Goal: Navigation & Orientation: Find specific page/section

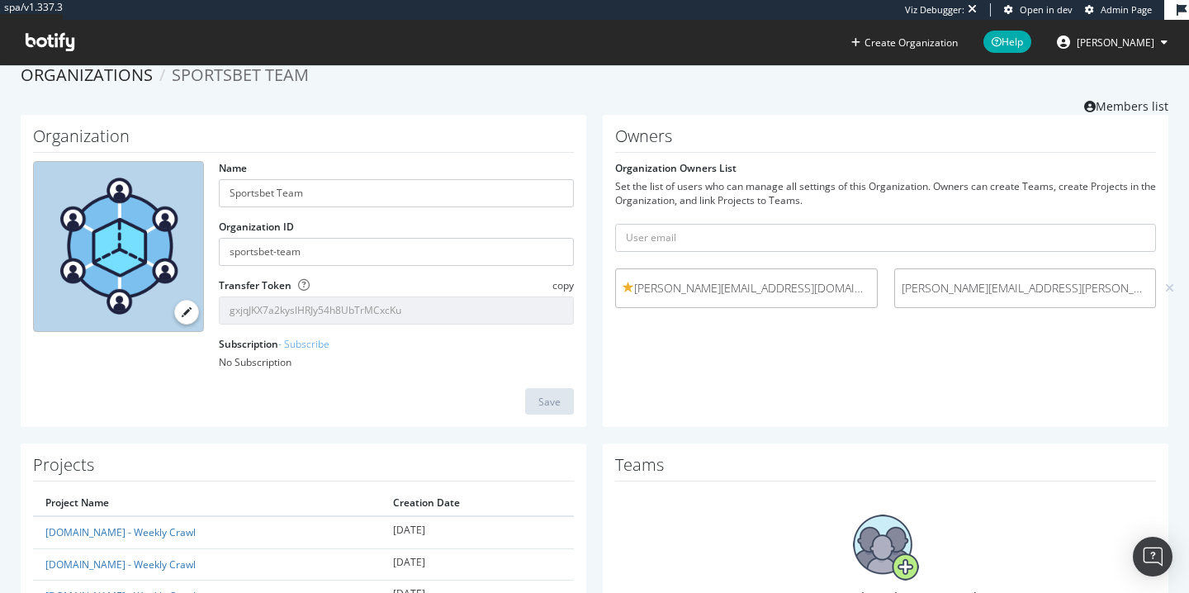
scroll to position [11, 0]
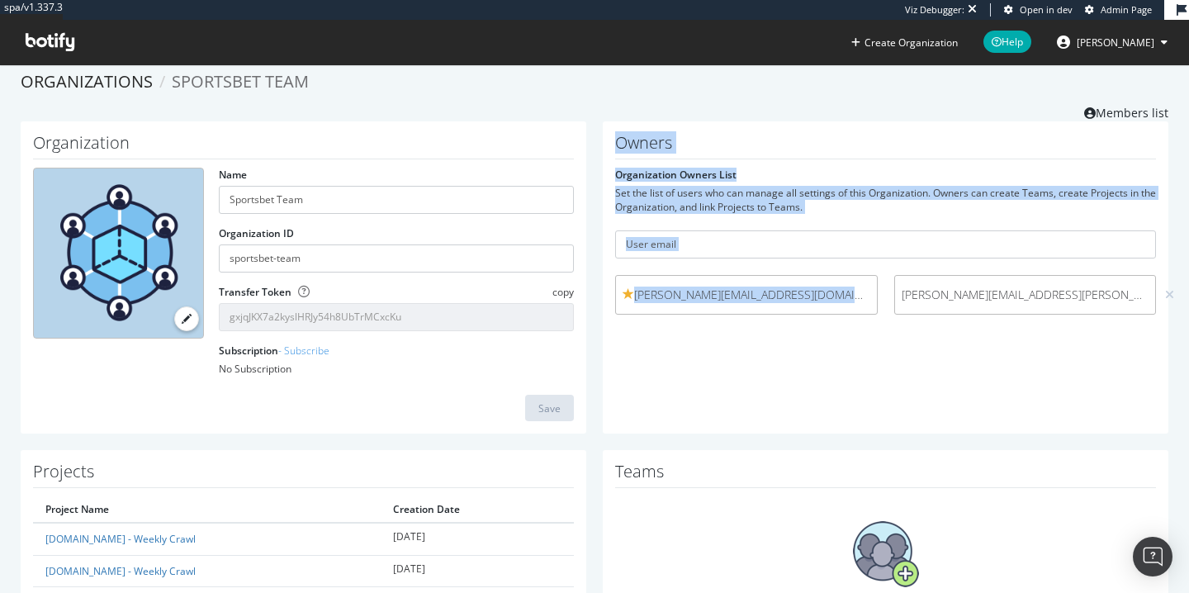
drag, startPoint x: 619, startPoint y: 138, endPoint x: 803, endPoint y: 389, distance: 310.9
click at [803, 389] on div "Owners Organization Owners List Set the list of users who can manage all settin…" at bounding box center [886, 277] width 566 height 313
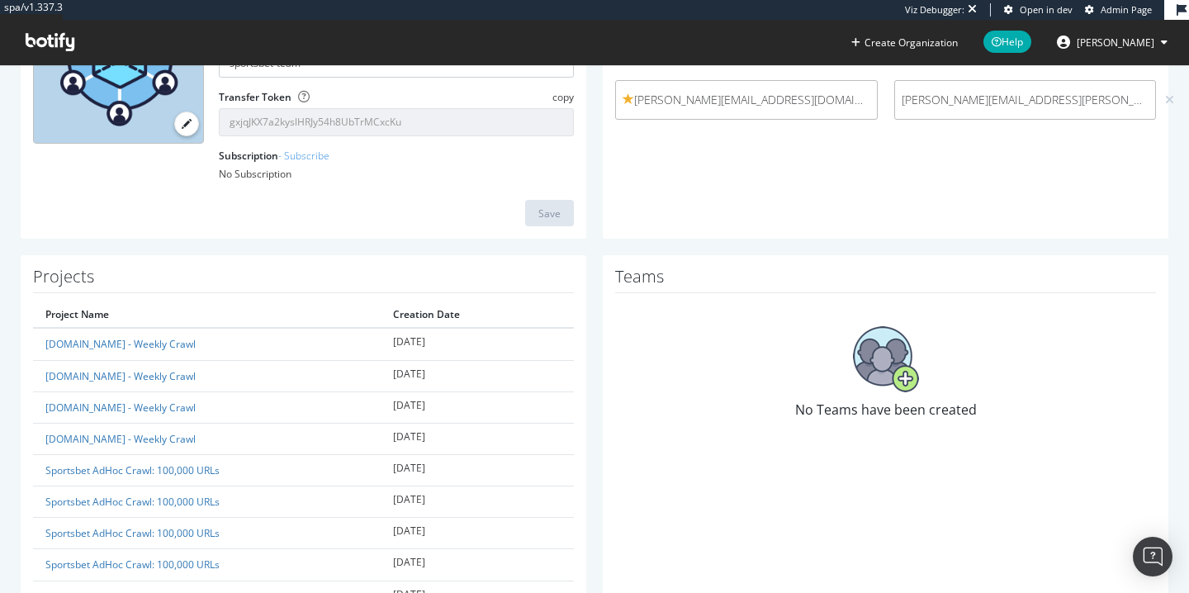
scroll to position [0, 0]
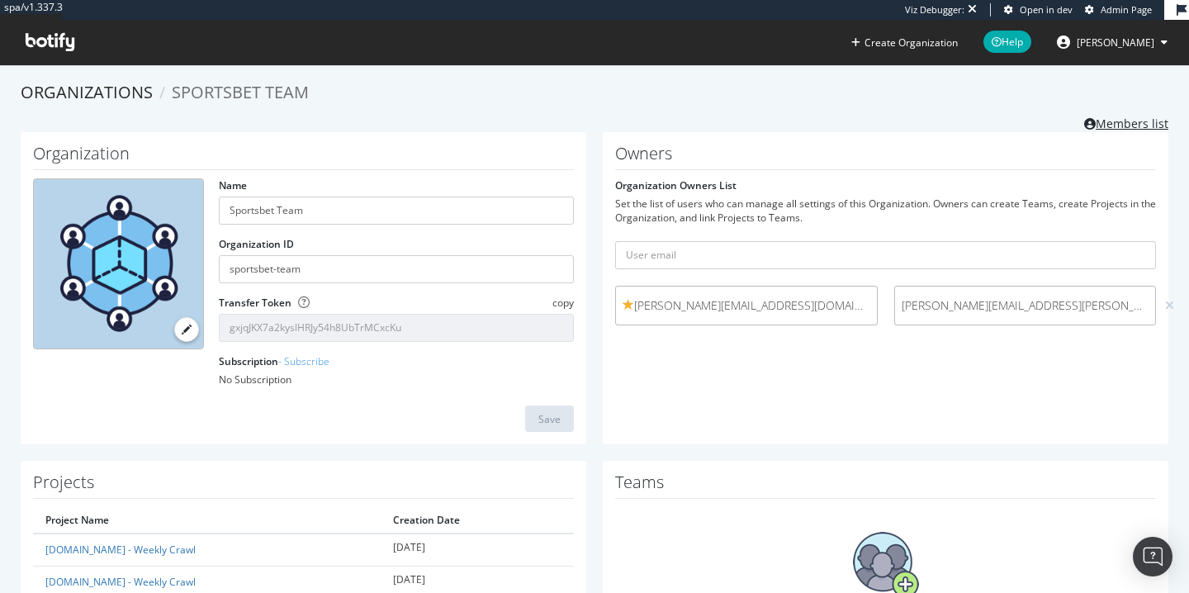
click at [1121, 125] on link "Members list" at bounding box center [1126, 121] width 84 height 21
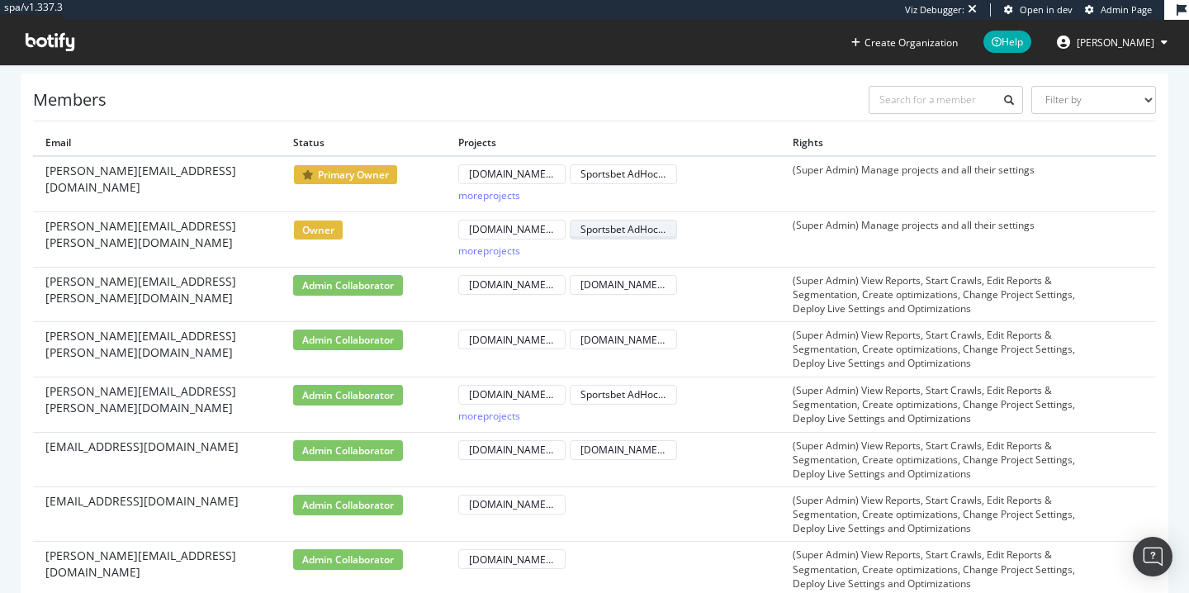
scroll to position [45, 0]
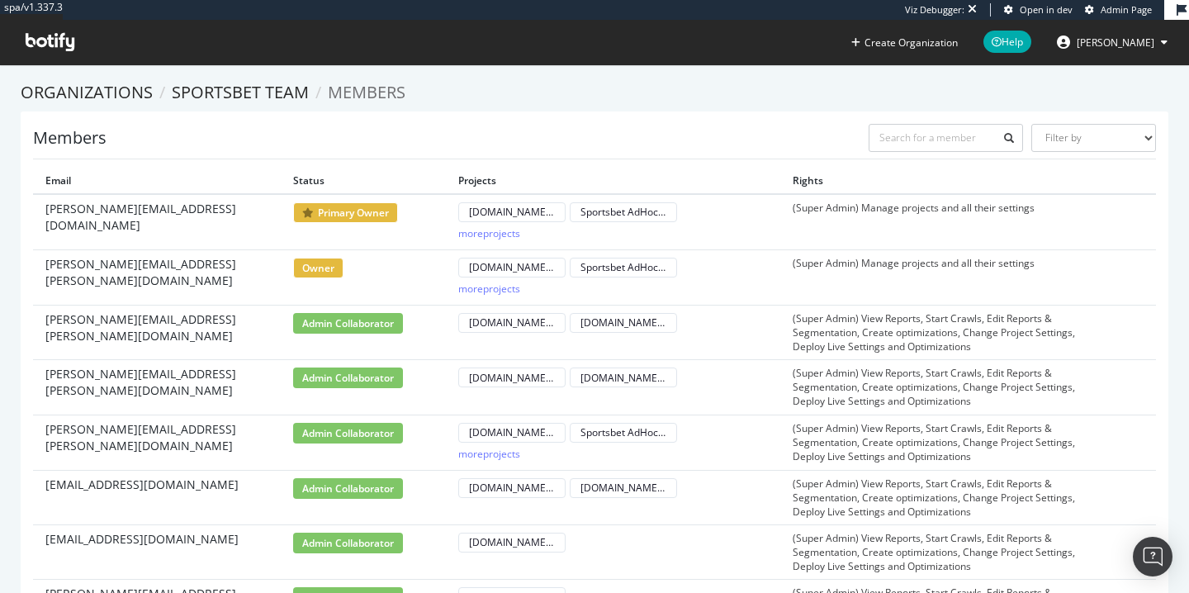
scroll to position [407, 0]
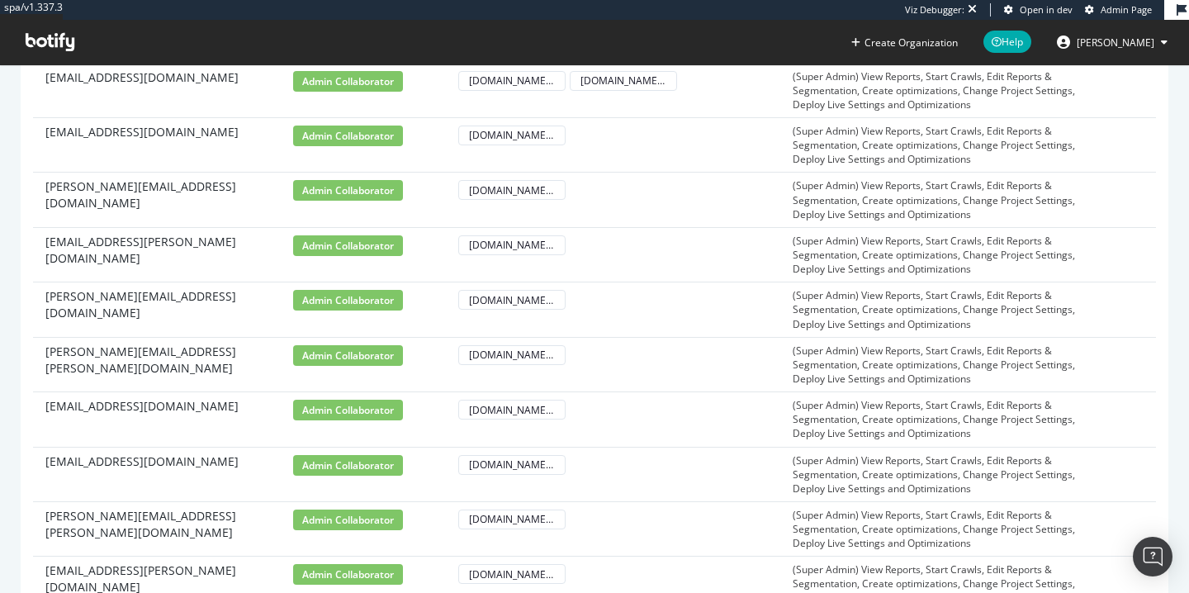
drag, startPoint x: 292, startPoint y: 306, endPoint x: 353, endPoint y: 306, distance: 61.1
click at [353, 306] on td "admin collaborator" at bounding box center [363, 309] width 165 height 55
click at [367, 300] on span "admin collaborator" at bounding box center [348, 300] width 110 height 21
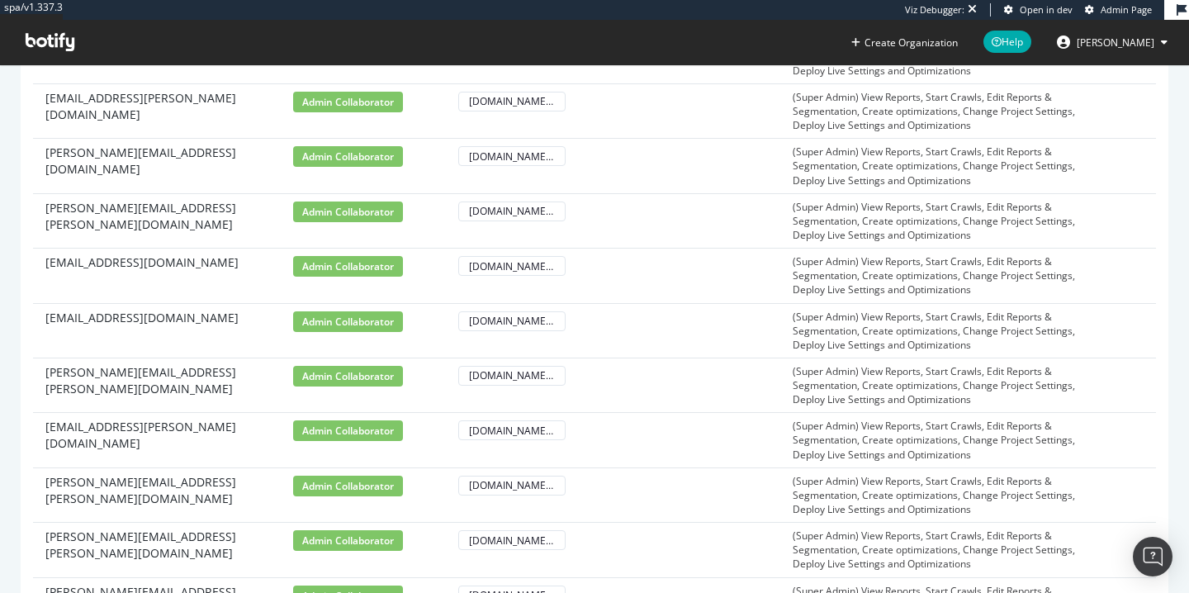
scroll to position [549, 0]
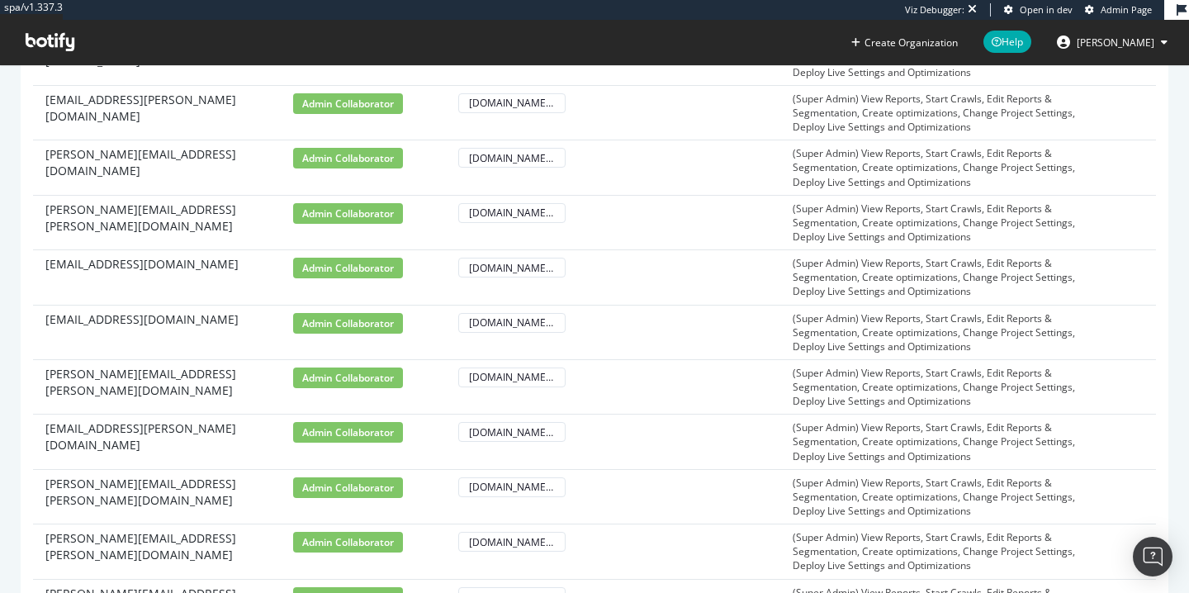
click at [850, 211] on td "(Super Admin) View Reports, Start Crawls, Edit Reports & Segmentation, Create o…" at bounding box center [947, 222] width 334 height 55
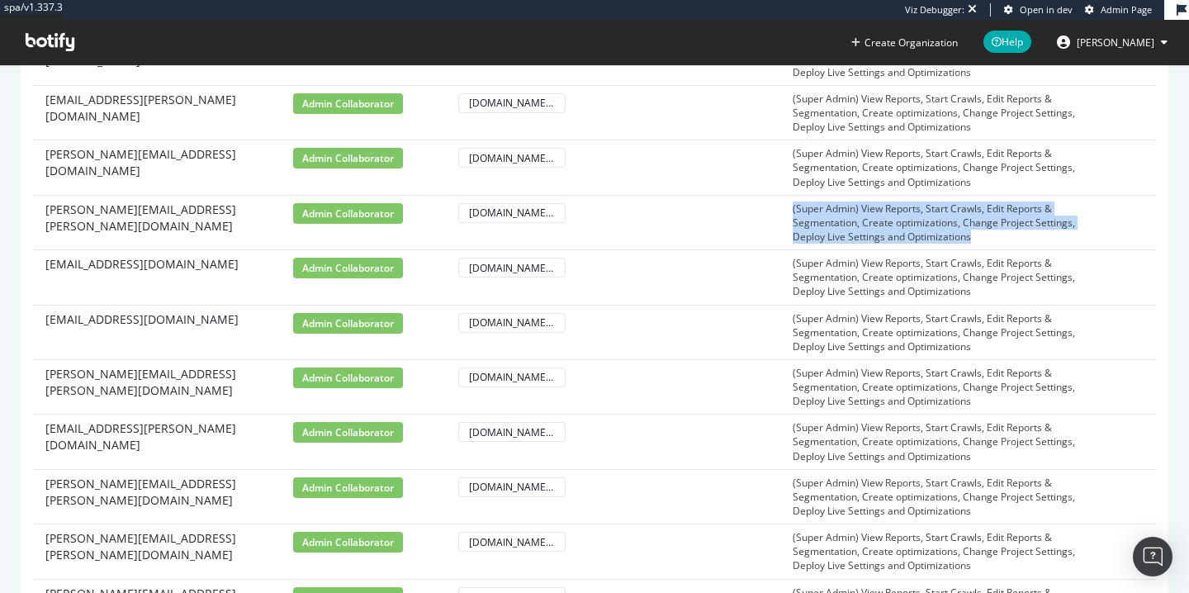
click at [850, 211] on td "(Super Admin) View Reports, Start Crawls, Edit Reports & Segmentation, Create o…" at bounding box center [947, 222] width 334 height 55
click at [828, 211] on td "(Super Admin) View Reports, Start Crawls, Edit Reports & Segmentation, Create o…" at bounding box center [947, 222] width 334 height 55
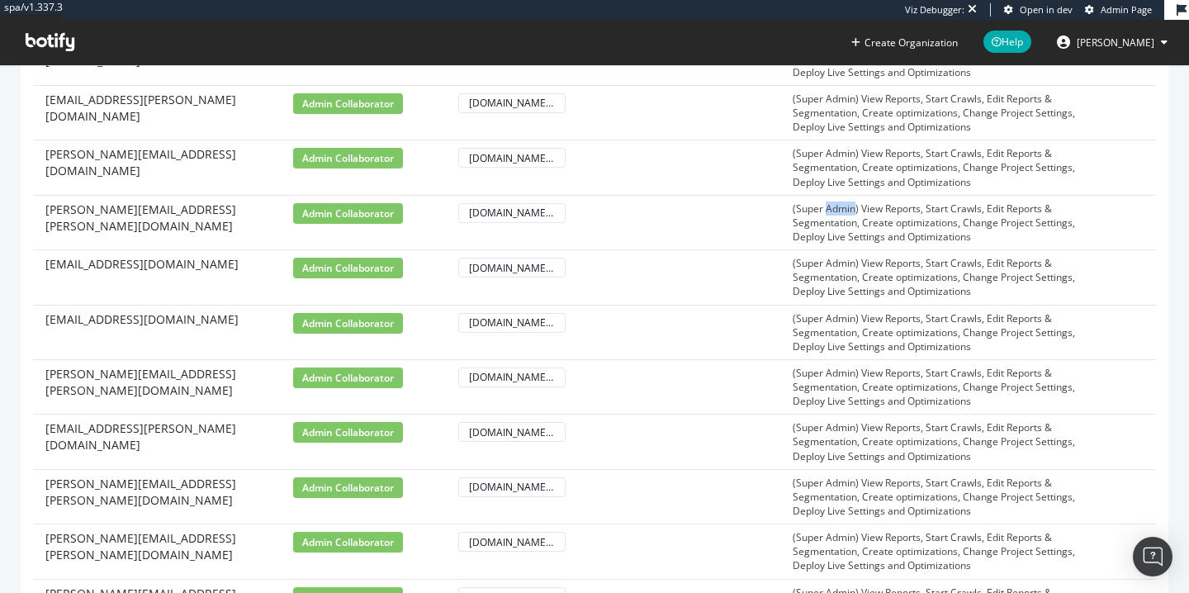
click at [828, 211] on td "(Super Admin) View Reports, Start Crawls, Edit Reports & Segmentation, Create o…" at bounding box center [947, 222] width 334 height 55
click at [808, 206] on td "(Super Admin) View Reports, Start Crawls, Edit Reports & Segmentation, Create o…" at bounding box center [947, 222] width 334 height 55
click at [787, 208] on td "(Super Admin) View Reports, Start Crawls, Edit Reports & Segmentation, Create o…" at bounding box center [947, 222] width 334 height 55
drag, startPoint x: 787, startPoint y: 208, endPoint x: 860, endPoint y: 210, distance: 72.7
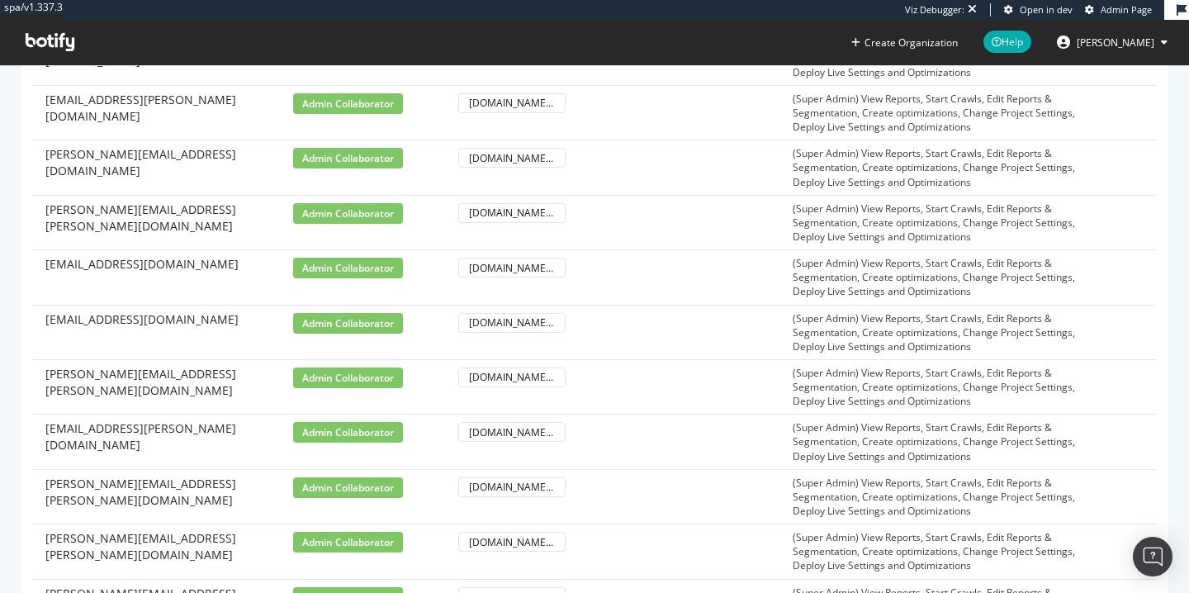
click at [860, 210] on td "(Super Admin) View Reports, Start Crawls, Edit Reports & Segmentation, Create o…" at bounding box center [947, 222] width 334 height 55
drag, startPoint x: 860, startPoint y: 208, endPoint x: 792, endPoint y: 206, distance: 67.7
click at [792, 206] on td "(Super Admin) View Reports, Start Crawls, Edit Reports & Segmentation, Create o…" at bounding box center [947, 222] width 334 height 55
drag, startPoint x: 278, startPoint y: 269, endPoint x: 417, endPoint y: 268, distance: 138.7
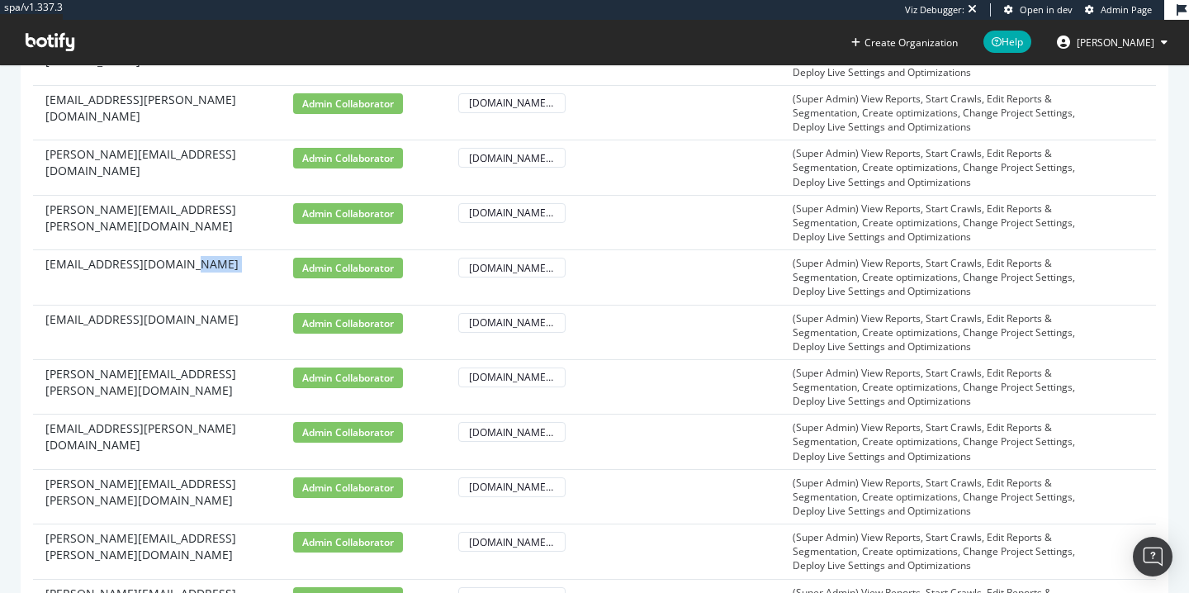
click at [417, 268] on tr "[EMAIL_ADDRESS][DOMAIN_NAME] admin collaborator [DOMAIN_NAME] - Weekly Crawl (S…" at bounding box center [594, 277] width 1123 height 55
drag, startPoint x: 782, startPoint y: 199, endPoint x: 860, endPoint y: 211, distance: 79.4
click at [860, 211] on td "(Super Admin) View Reports, Start Crawls, Edit Reports & Segmentation, Create o…" at bounding box center [947, 222] width 334 height 55
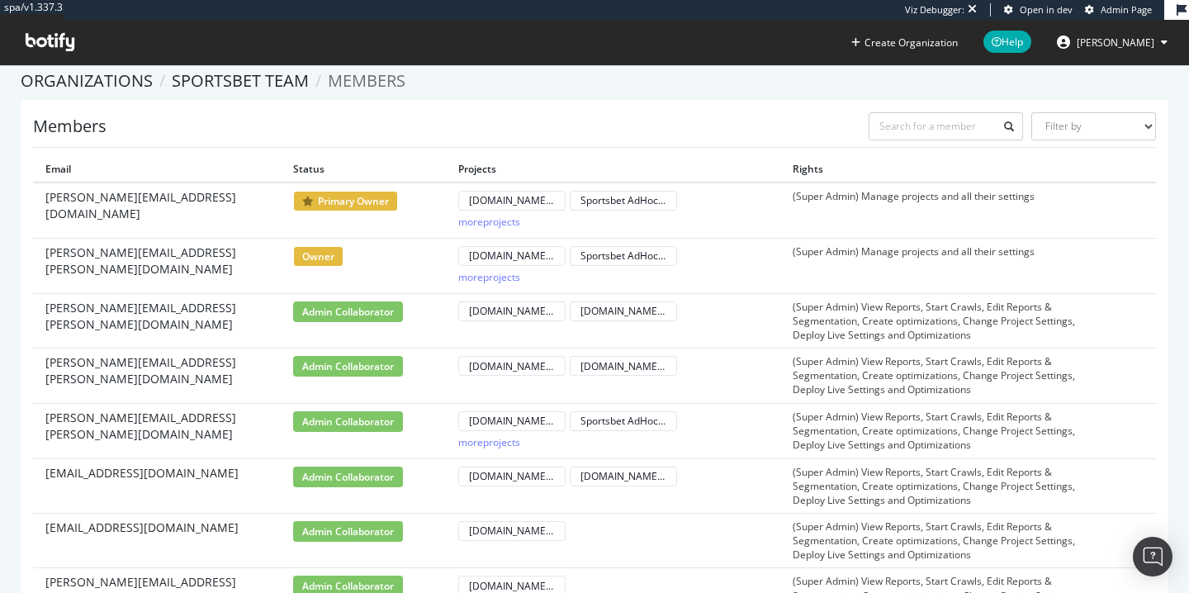
scroll to position [9, 0]
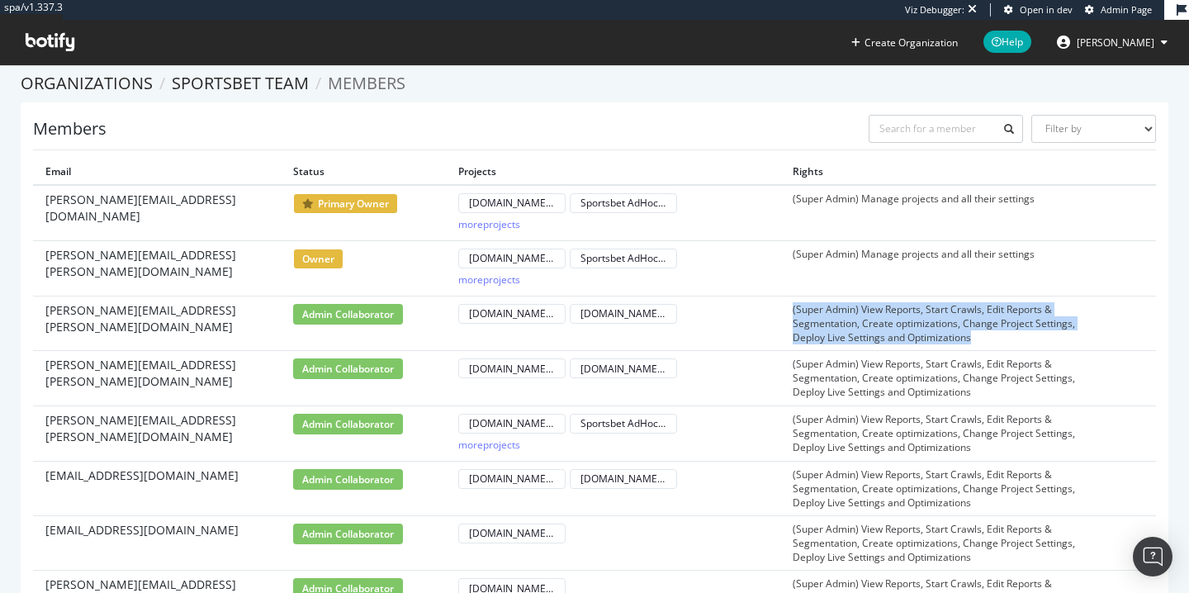
drag, startPoint x: 770, startPoint y: 306, endPoint x: 974, endPoint y: 339, distance: 206.8
click at [974, 339] on tr "[PERSON_NAME][EMAIL_ADDRESS][PERSON_NAME][DOMAIN_NAME] admin collaborator [DOMA…" at bounding box center [594, 323] width 1123 height 55
click at [974, 339] on td "(Super Admin) View Reports, Start Crawls, Edit Reports & Segmentation, Create o…" at bounding box center [947, 323] width 334 height 55
drag, startPoint x: 988, startPoint y: 339, endPoint x: 785, endPoint y: 306, distance: 205.7
click at [785, 306] on td "(Super Admin) View Reports, Start Crawls, Edit Reports & Segmentation, Create o…" at bounding box center [947, 323] width 334 height 55
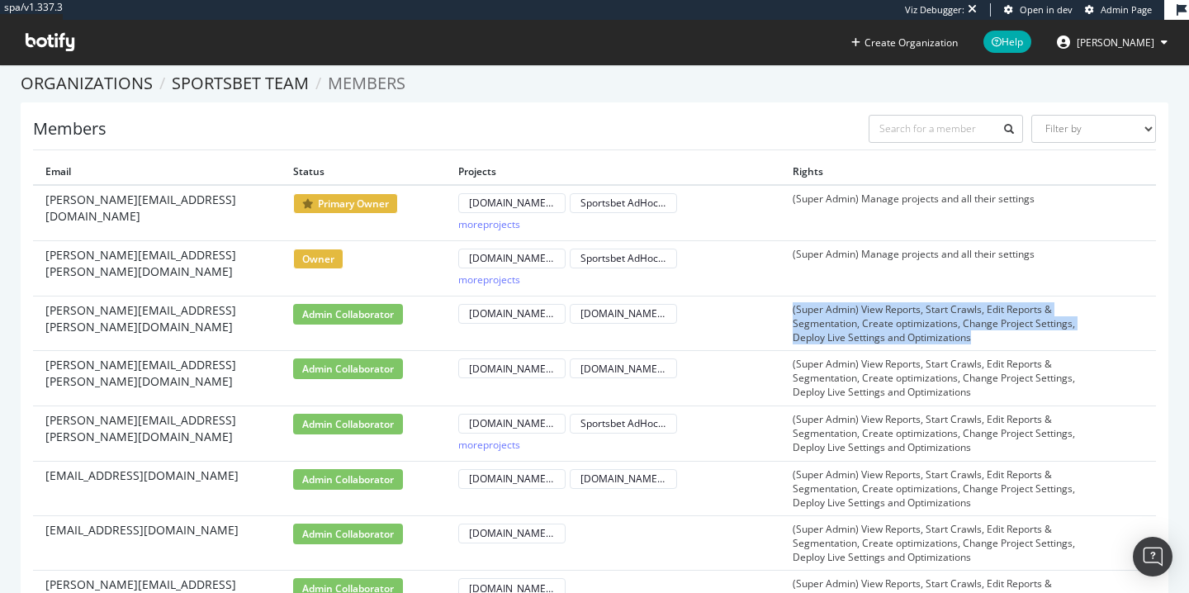
click at [785, 306] on td "(Super Admin) View Reports, Start Crawls, Edit Reports & Segmentation, Create o…" at bounding box center [947, 323] width 334 height 55
drag, startPoint x: 785, startPoint y: 306, endPoint x: 997, endPoint y: 348, distance: 216.2
click at [997, 348] on td "(Super Admin) View Reports, Start Crawls, Edit Reports & Segmentation, Create o…" at bounding box center [947, 323] width 334 height 55
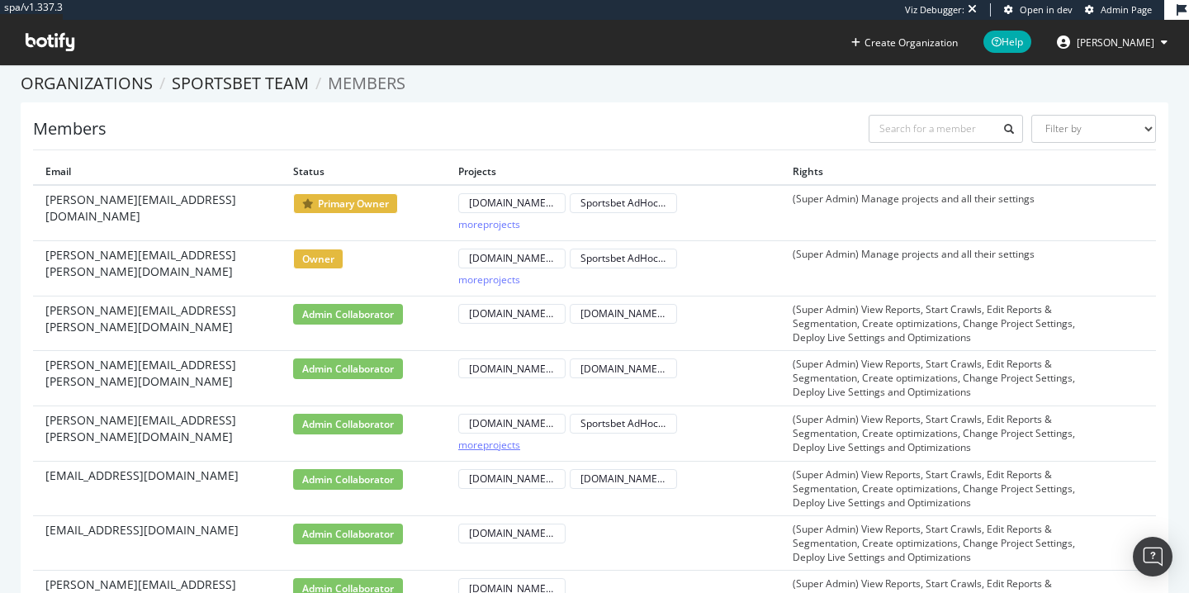
click at [497, 448] on div "more projects" at bounding box center [489, 445] width 62 height 14
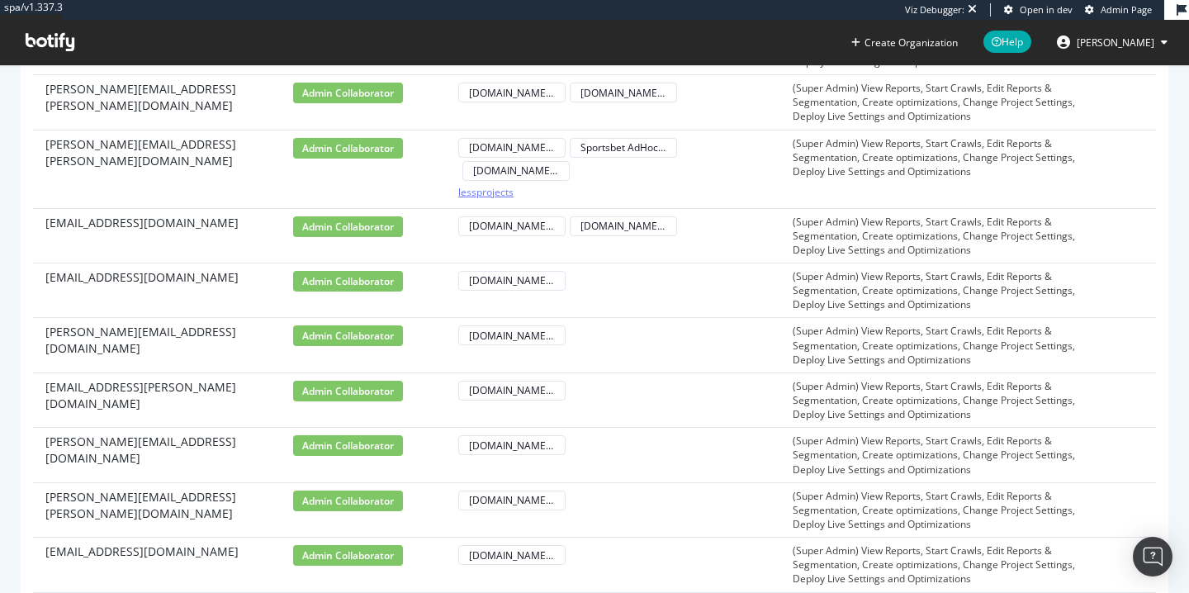
scroll to position [292, 0]
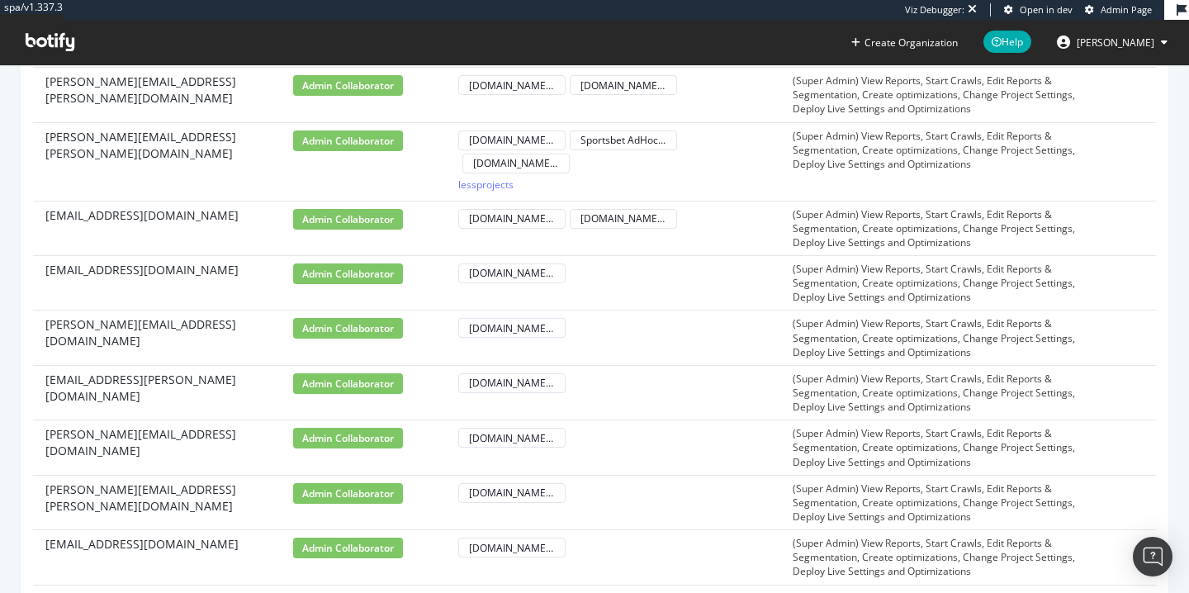
click at [156, 434] on span "[PERSON_NAME][EMAIL_ADDRESS][DOMAIN_NAME]" at bounding box center [156, 442] width 223 height 33
drag, startPoint x: 42, startPoint y: 434, endPoint x: 247, endPoint y: 438, distance: 204.8
click at [247, 438] on td "[PERSON_NAME][EMAIL_ADDRESS][DOMAIN_NAME]" at bounding box center [157, 447] width 248 height 55
click at [247, 438] on div "[PERSON_NAME][EMAIL_ADDRESS][DOMAIN_NAME]" at bounding box center [156, 442] width 223 height 33
drag, startPoint x: 247, startPoint y: 438, endPoint x: 46, endPoint y: 434, distance: 200.7
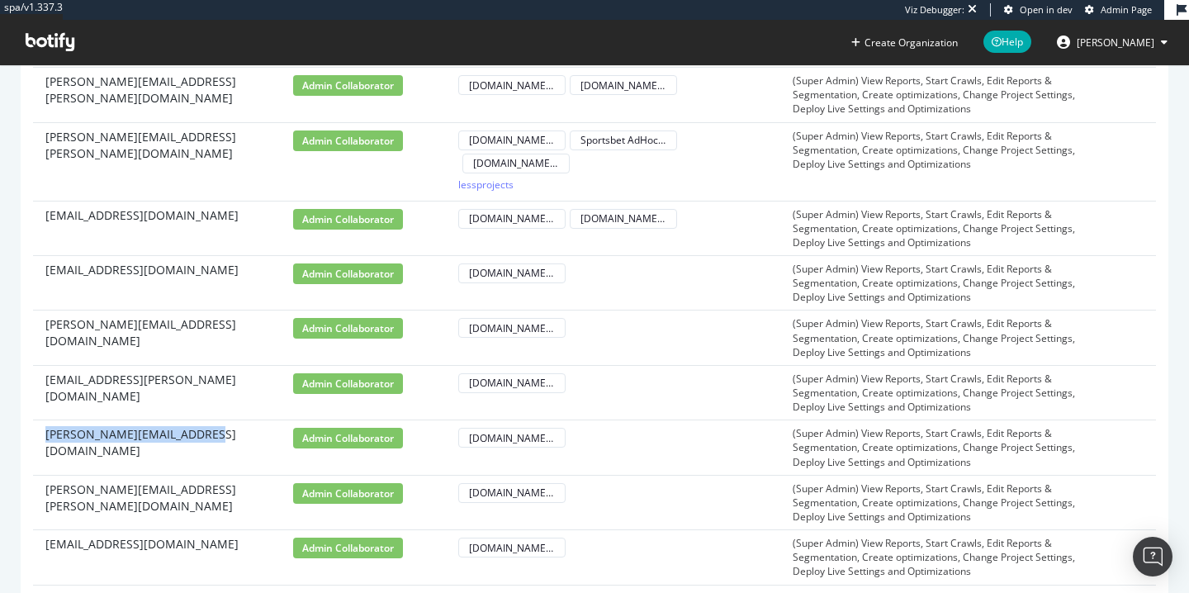
click at [46, 434] on div "[PERSON_NAME][EMAIL_ADDRESS][DOMAIN_NAME]" at bounding box center [156, 442] width 223 height 33
click at [46, 434] on span "[PERSON_NAME][EMAIL_ADDRESS][DOMAIN_NAME]" at bounding box center [156, 442] width 223 height 33
drag, startPoint x: 46, startPoint y: 434, endPoint x: 193, endPoint y: 433, distance: 147.0
click at [193, 433] on span "[PERSON_NAME][EMAIL_ADDRESS][DOMAIN_NAME]" at bounding box center [156, 442] width 223 height 33
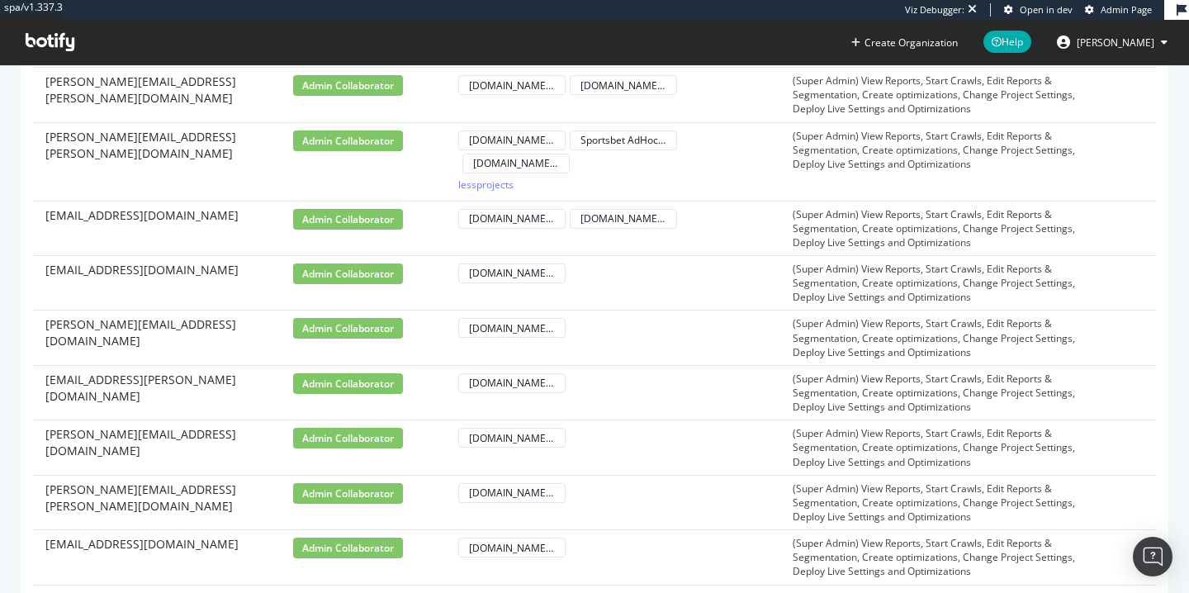
drag, startPoint x: 302, startPoint y: 334, endPoint x: 371, endPoint y: 333, distance: 68.5
click at [371, 333] on span "admin collaborator" at bounding box center [348, 328] width 110 height 21
drag, startPoint x: 395, startPoint y: 329, endPoint x: 287, endPoint y: 326, distance: 107.4
click at [287, 325] on td "admin collaborator" at bounding box center [363, 338] width 165 height 55
drag, startPoint x: 295, startPoint y: 327, endPoint x: 358, endPoint y: 329, distance: 62.8
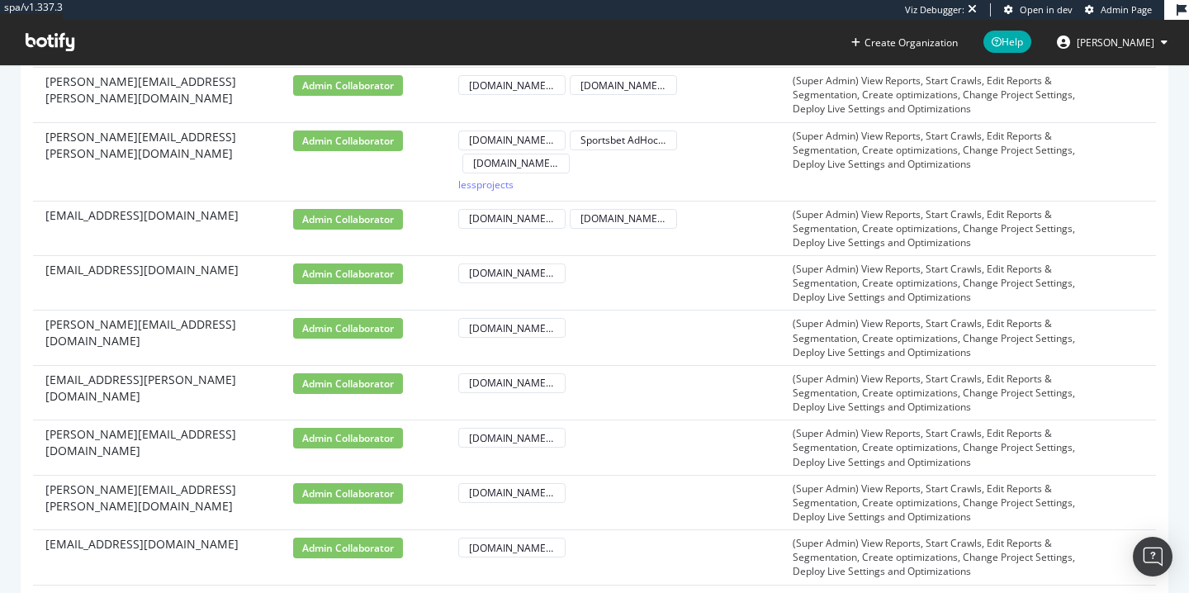
click at [358, 328] on span "admin collaborator" at bounding box center [348, 328] width 110 height 21
drag, startPoint x: 295, startPoint y: 329, endPoint x: 416, endPoint y: 334, distance: 121.5
click at [415, 330] on td "admin collaborator" at bounding box center [363, 338] width 165 height 55
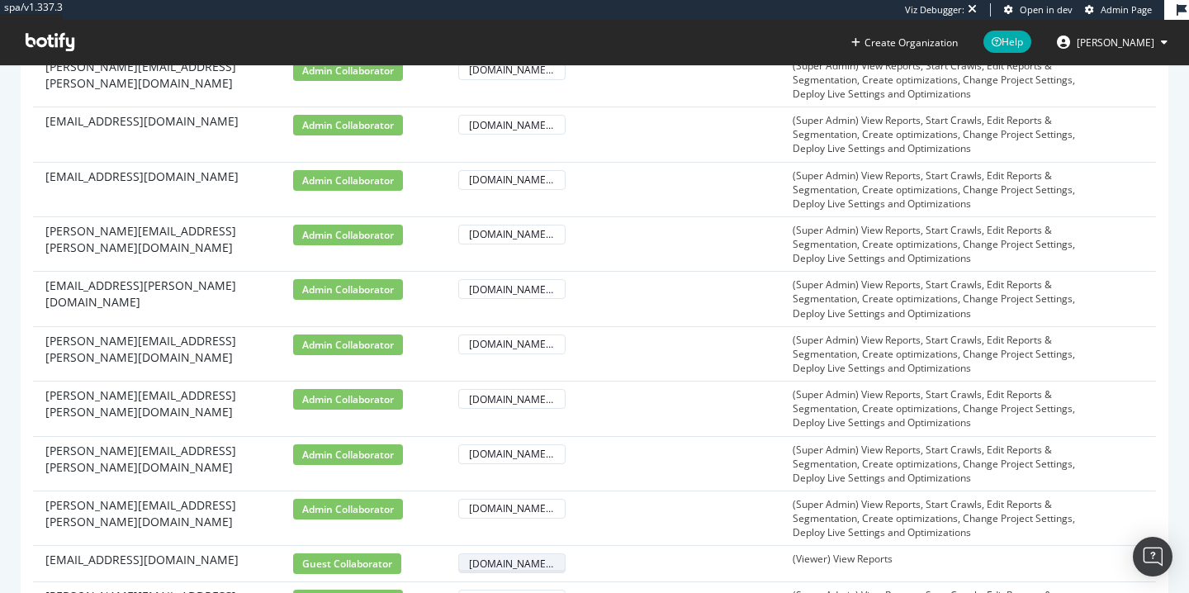
scroll to position [696, 0]
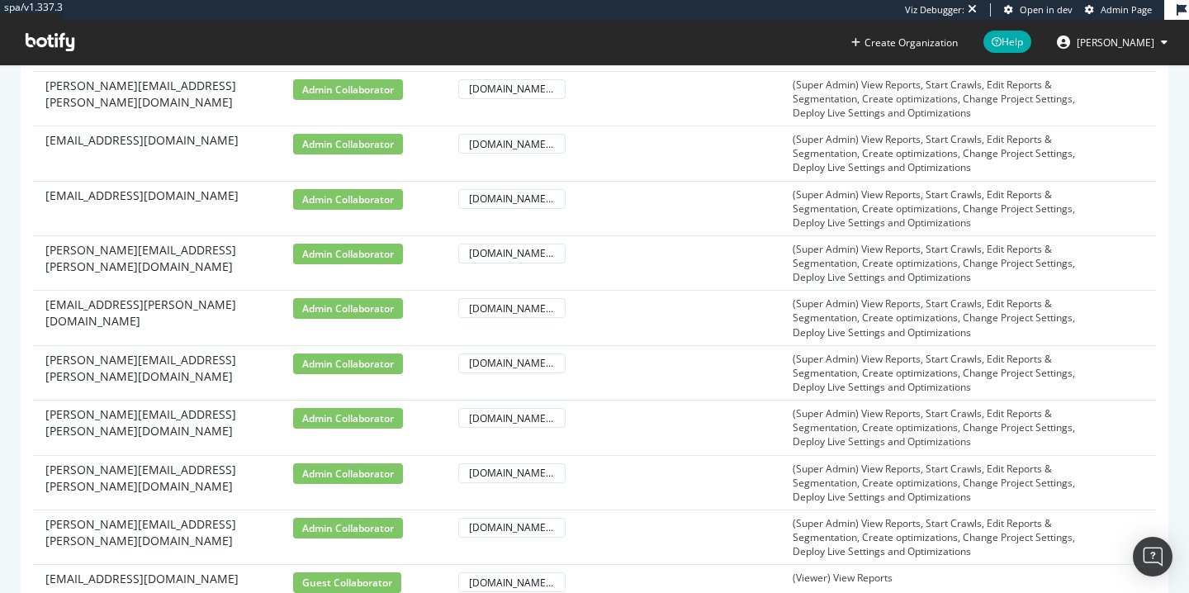
drag, startPoint x: 302, startPoint y: 201, endPoint x: 372, endPoint y: 201, distance: 69.4
click at [372, 201] on span "admin collaborator" at bounding box center [348, 199] width 110 height 21
drag, startPoint x: 400, startPoint y: 201, endPoint x: 288, endPoint y: 189, distance: 112.2
click at [288, 188] on td "admin collaborator" at bounding box center [363, 208] width 165 height 55
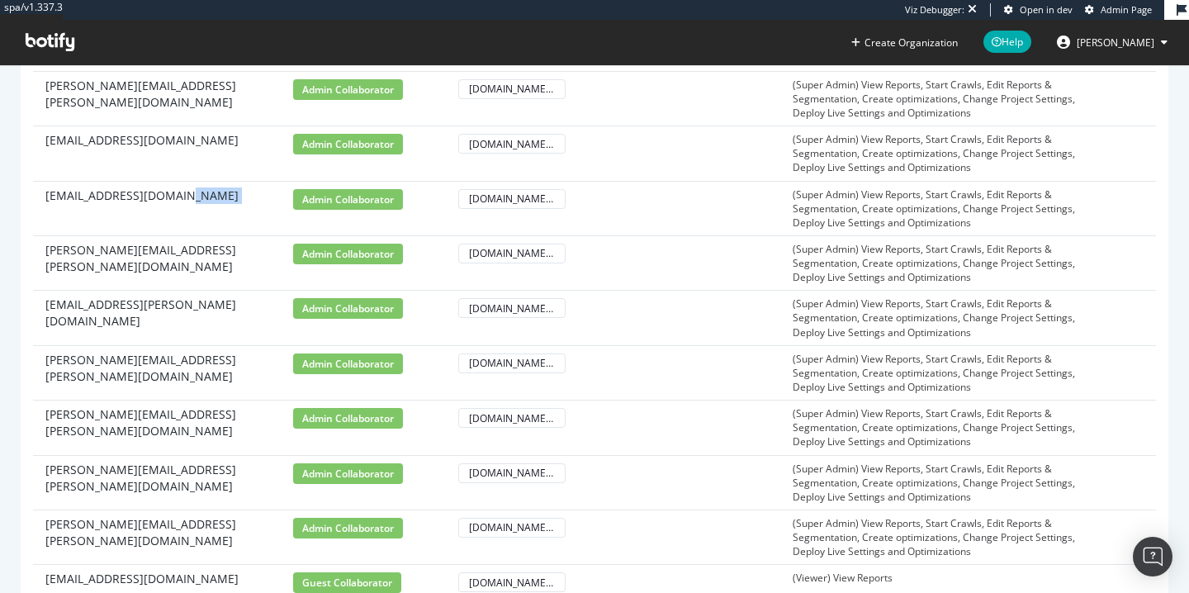
drag, startPoint x: 277, startPoint y: 202, endPoint x: 402, endPoint y: 226, distance: 127.0
click at [401, 222] on tr "[EMAIL_ADDRESS][DOMAIN_NAME] admin collaborator [DOMAIN_NAME] - Weekly Crawl (S…" at bounding box center [594, 208] width 1123 height 55
drag, startPoint x: 790, startPoint y: 329, endPoint x: 917, endPoint y: 338, distance: 127.4
click at [917, 338] on td "(Super Admin) View Reports, Start Crawls, Edit Reports & Segmentation, Create o…" at bounding box center [947, 318] width 334 height 55
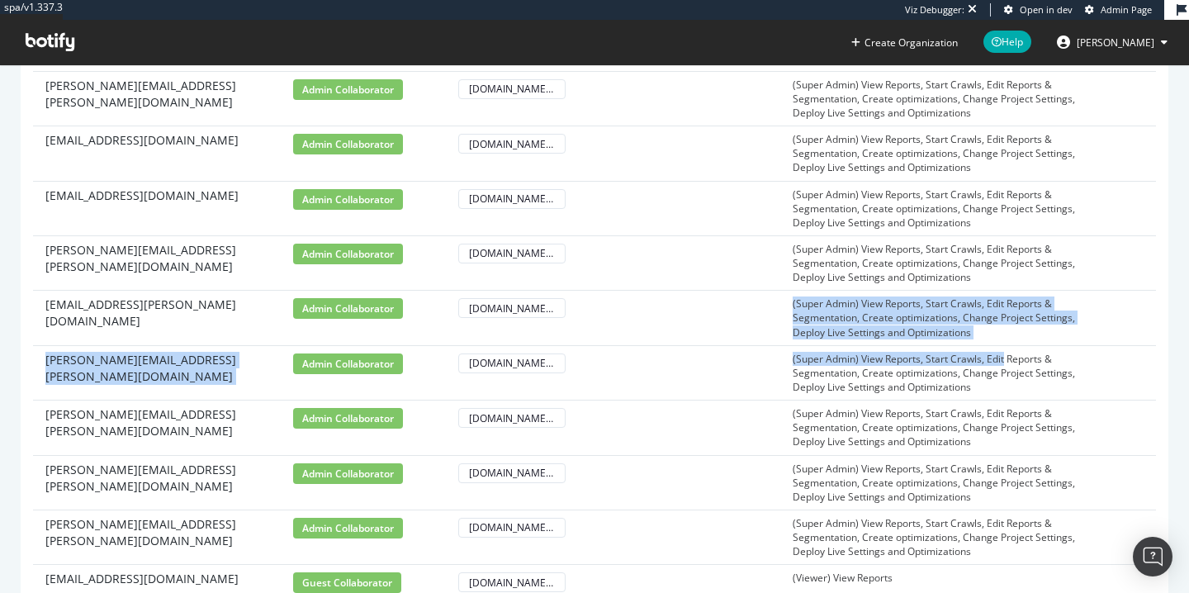
drag, startPoint x: 978, startPoint y: 347, endPoint x: 850, endPoint y: 292, distance: 139.1
click at [850, 291] on tbody "[PERSON_NAME][EMAIL_ADDRESS][DOMAIN_NAME] primary owner [DOMAIN_NAME] - Weekly …" at bounding box center [594, 104] width 1123 height 1213
click at [850, 292] on td "(Super Admin) View Reports, Start Crawls, Edit Reports & Segmentation, Create o…" at bounding box center [947, 318] width 334 height 55
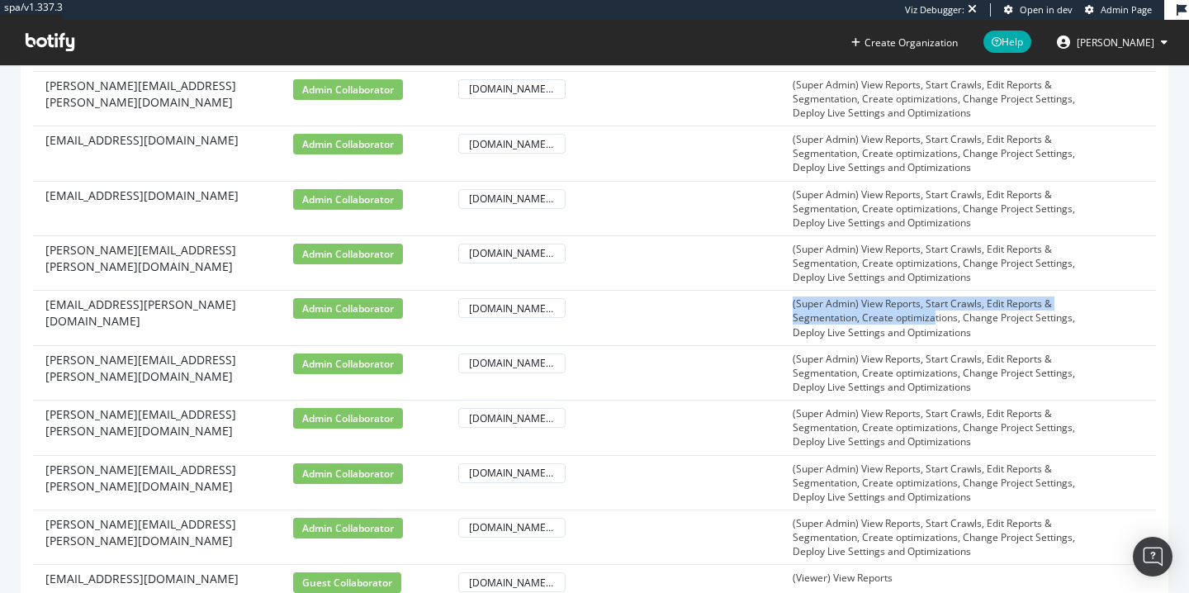
drag, startPoint x: 796, startPoint y: 295, endPoint x: 955, endPoint y: 330, distance: 162.5
click at [953, 327] on td "(Super Admin) View Reports, Start Crawls, Edit Reports & Segmentation, Create o…" at bounding box center [947, 318] width 334 height 55
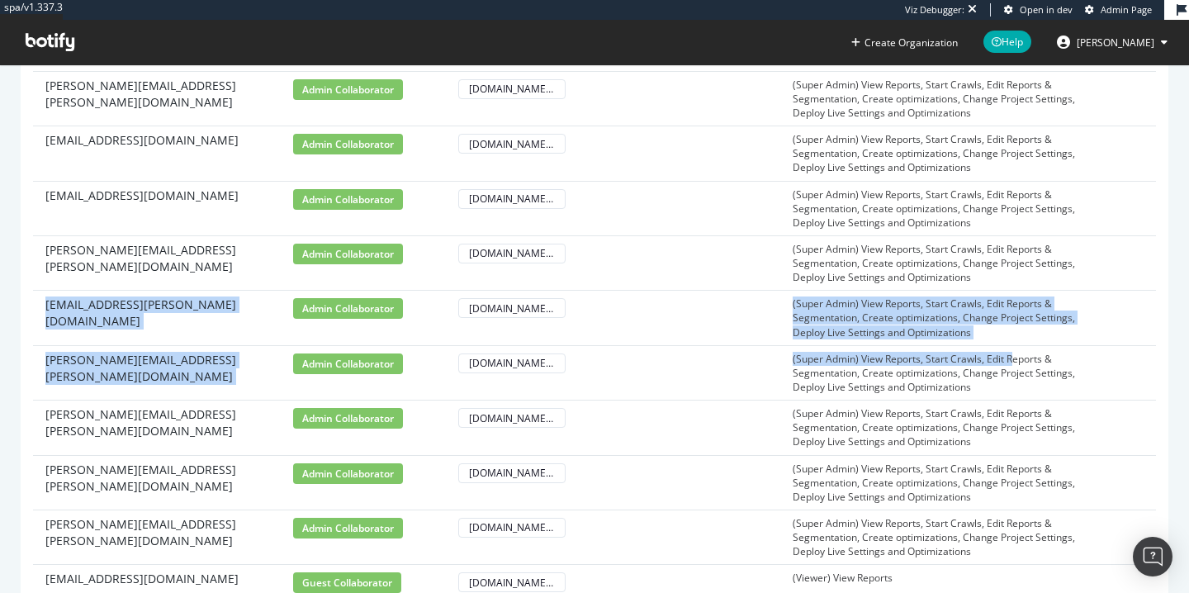
drag, startPoint x: 1011, startPoint y: 353, endPoint x: 844, endPoint y: 286, distance: 179.7
click at [844, 285] on tbody "[PERSON_NAME][EMAIL_ADDRESS][DOMAIN_NAME] primary owner [DOMAIN_NAME] - Weekly …" at bounding box center [594, 104] width 1123 height 1213
click at [844, 286] on td "(Super Admin) View Reports, Start Crawls, Edit Reports & Segmentation, Create o…" at bounding box center [947, 262] width 334 height 55
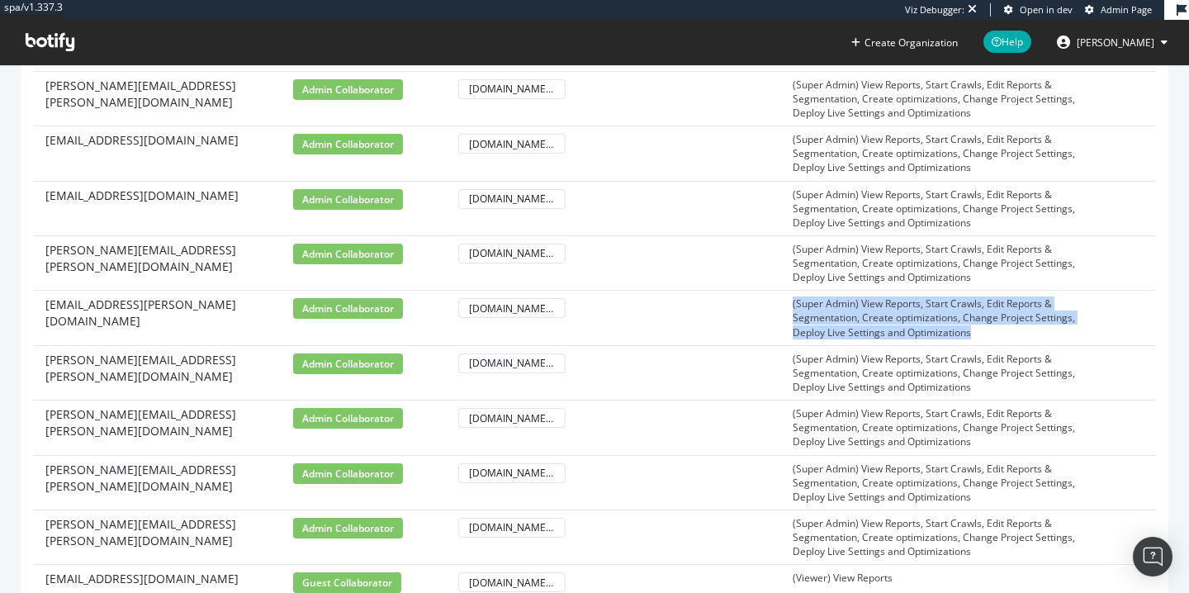
drag, startPoint x: 775, startPoint y: 292, endPoint x: 989, endPoint y: 344, distance: 220.9
click at [990, 344] on tr "[EMAIL_ADDRESS][PERSON_NAME][DOMAIN_NAME] admin collaborator [DOMAIN_NAME] - We…" at bounding box center [594, 318] width 1123 height 55
click at [989, 344] on td "(Super Admin) View Reports, Start Crawls, Edit Reports & Segmentation, Create o…" at bounding box center [947, 318] width 334 height 55
drag, startPoint x: 997, startPoint y: 340, endPoint x: 785, endPoint y: 294, distance: 217.2
click at [785, 293] on td "(Super Admin) View Reports, Start Crawls, Edit Reports & Segmentation, Create o…" at bounding box center [947, 318] width 334 height 55
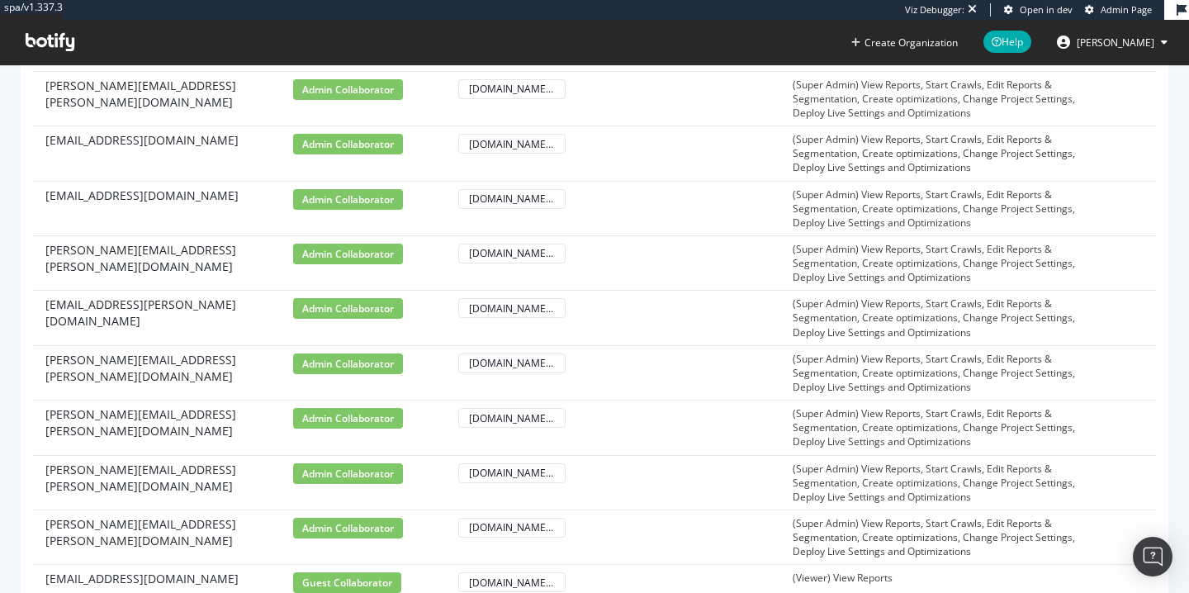
click at [817, 376] on td "(Super Admin) View Reports, Start Crawls, Edit Reports & Segmentation, Create o…" at bounding box center [947, 372] width 334 height 55
drag, startPoint x: 794, startPoint y: 350, endPoint x: 857, endPoint y: 368, distance: 65.3
click at [857, 368] on td "(Super Admin) View Reports, Start Crawls, Edit Reports & Segmentation, Create o…" at bounding box center [947, 372] width 334 height 55
